Goal: Task Accomplishment & Management: Complete application form

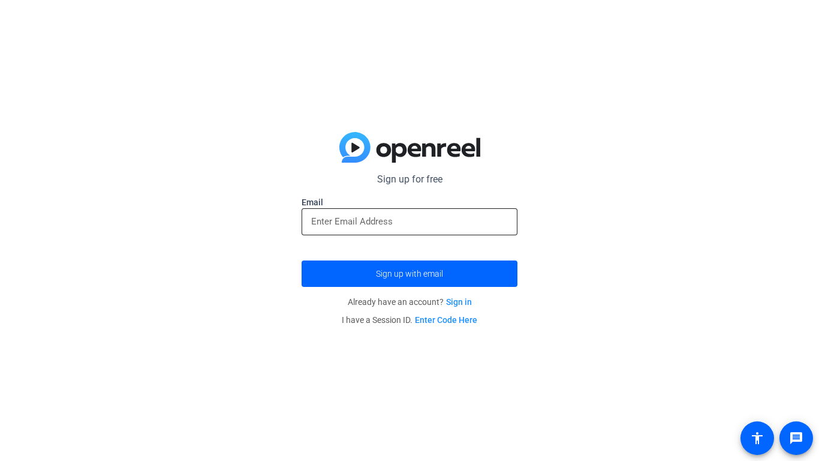
click at [468, 228] on input "email" at bounding box center [409, 221] width 197 height 14
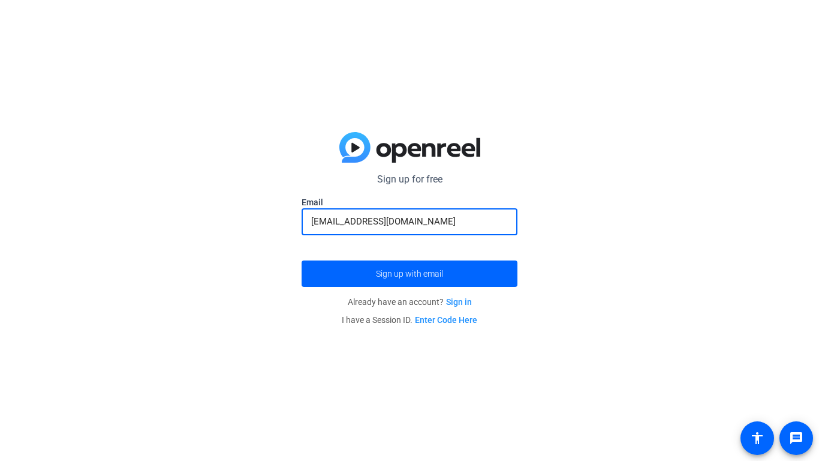
click at [302, 260] on button "Sign up with email" at bounding box center [410, 273] width 216 height 26
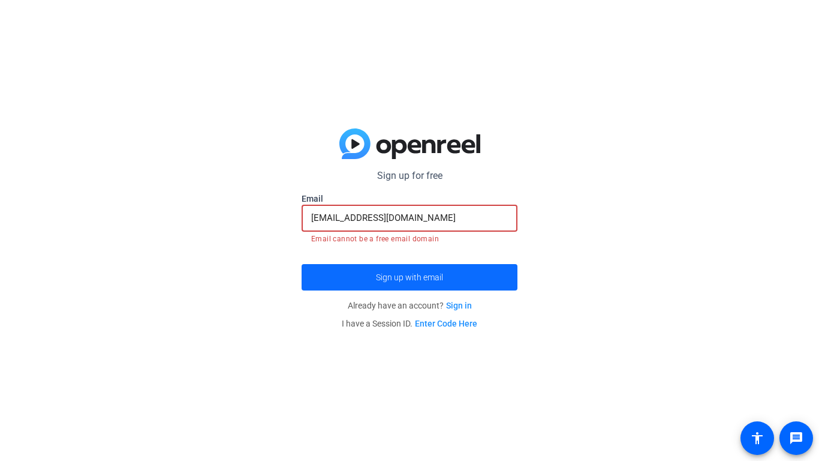
click at [478, 278] on span "submit" at bounding box center [410, 277] width 216 height 29
drag, startPoint x: 366, startPoint y: 217, endPoint x: 298, endPoint y: 214, distance: 67.8
click at [298, 214] on div "Sign up for free Email [EMAIL_ADDRESS][DOMAIN_NAME] Email cannot be a free emai…" at bounding box center [409, 230] width 819 height 461
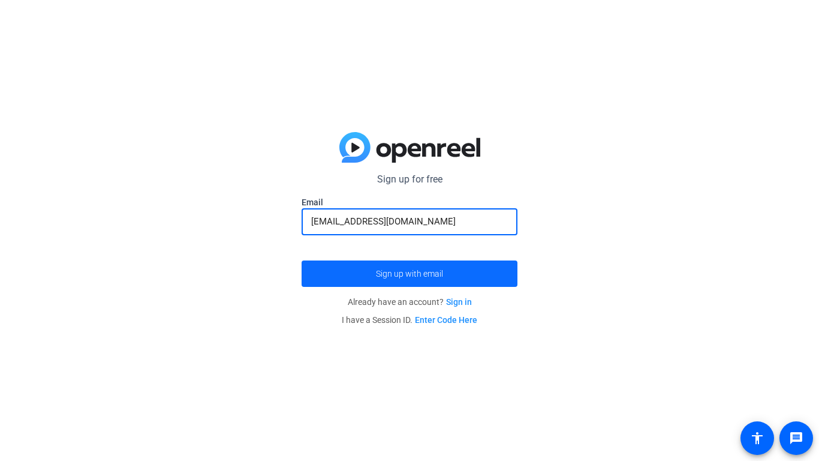
type input "[EMAIL_ADDRESS][DOMAIN_NAME]"
click at [402, 284] on span "submit" at bounding box center [410, 273] width 216 height 29
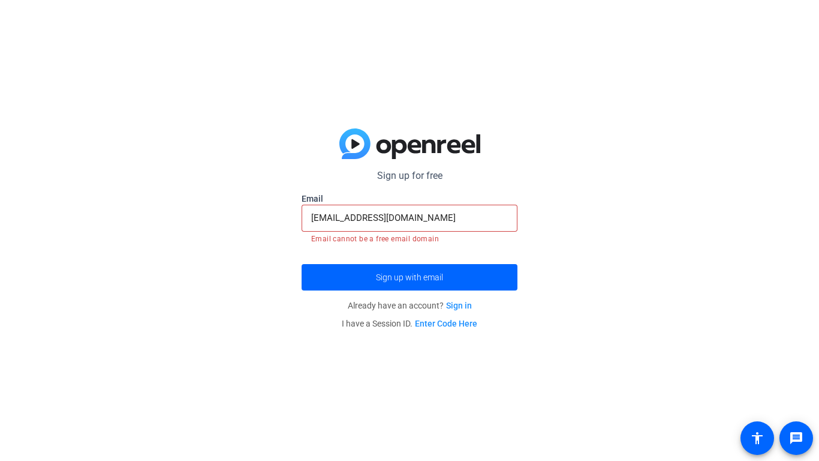
drag, startPoint x: 438, startPoint y: 133, endPoint x: 433, endPoint y: 148, distance: 16.5
click at [438, 134] on img at bounding box center [409, 143] width 141 height 31
click at [433, 148] on img at bounding box center [409, 143] width 141 height 31
click at [761, 432] on mat-icon "accessibility" at bounding box center [757, 438] width 14 height 14
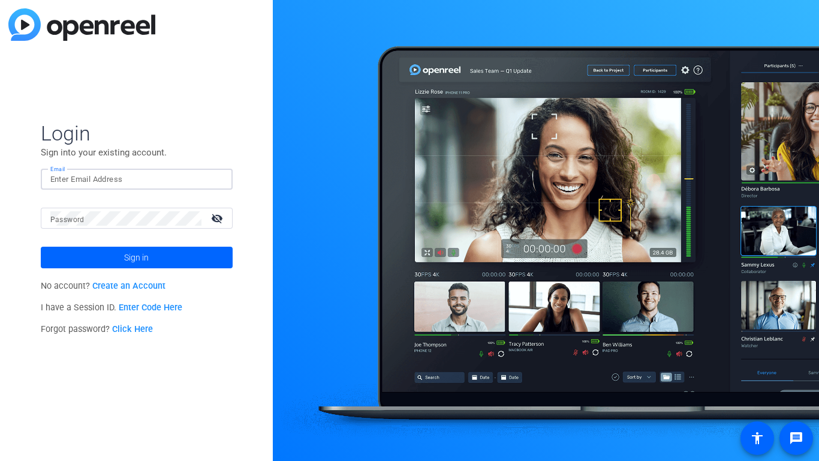
click at [143, 174] on input "Email" at bounding box center [136, 179] width 173 height 14
type input "Corey"
click at [125, 249] on span "Sign in" at bounding box center [136, 257] width 25 height 30
